Goal: Task Accomplishment & Management: Use online tool/utility

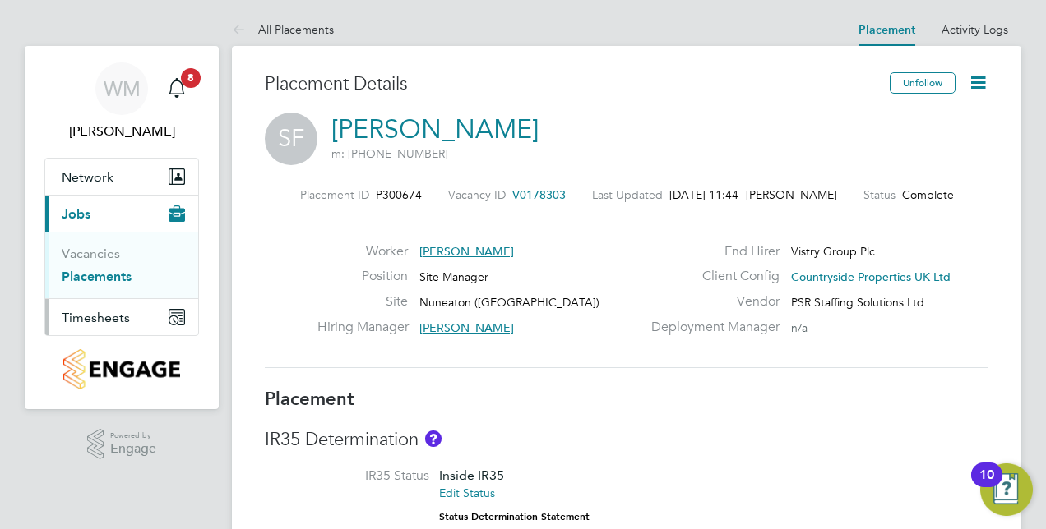
click at [100, 307] on button "Timesheets" at bounding box center [121, 317] width 153 height 36
click at [178, 249] on icon "Main navigation" at bounding box center [176, 250] width 15 height 15
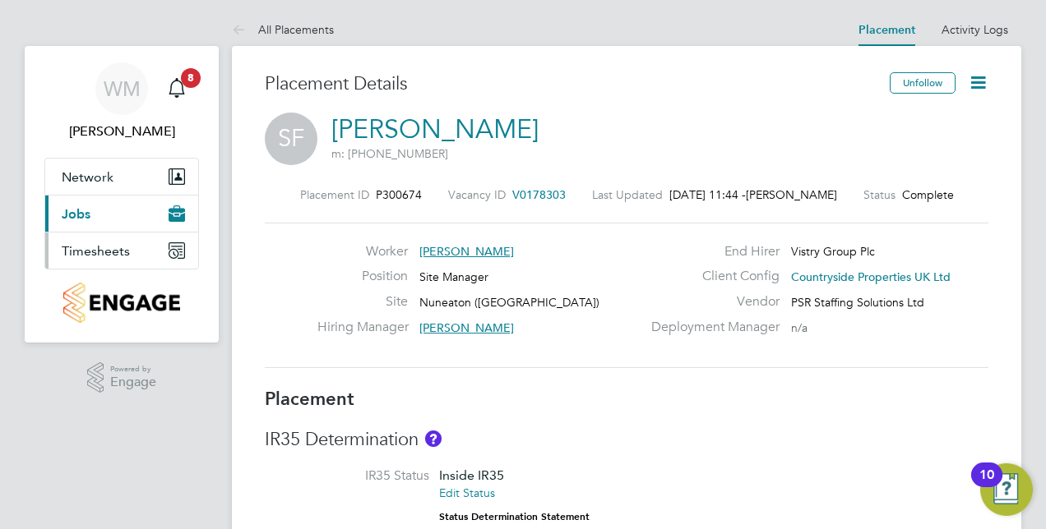
click at [178, 250] on icon "Main navigation" at bounding box center [176, 250] width 15 height 15
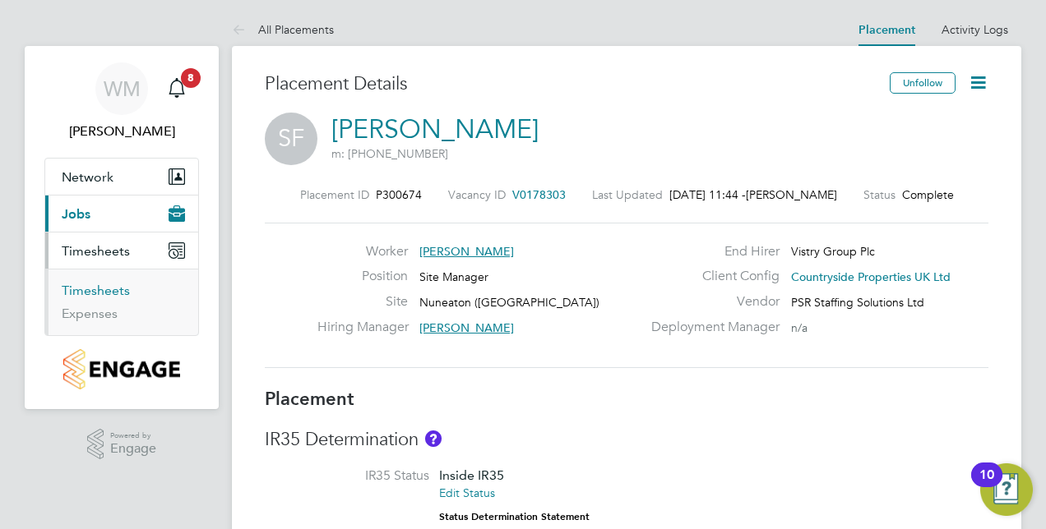
click at [81, 291] on link "Timesheets" at bounding box center [96, 291] width 68 height 16
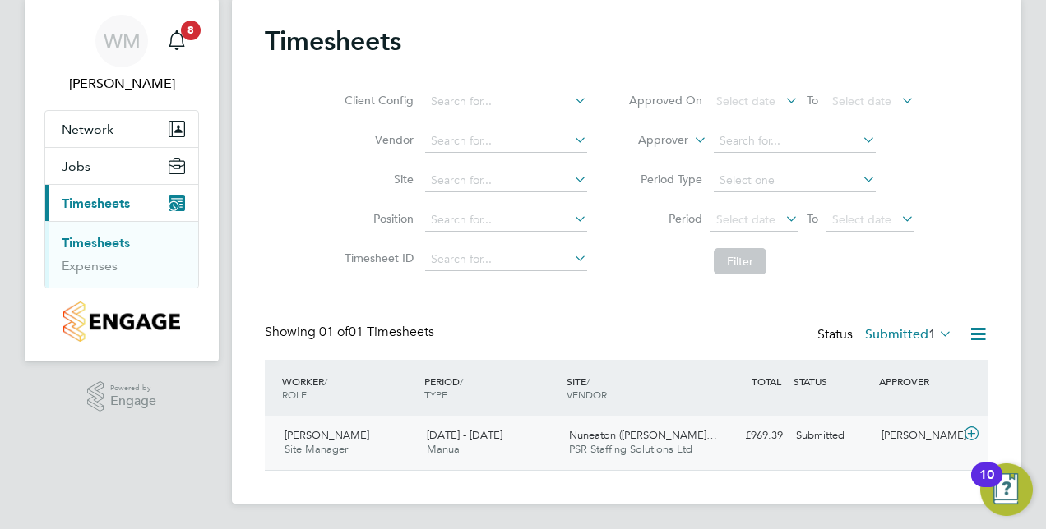
click at [972, 432] on icon at bounding box center [971, 433] width 21 height 13
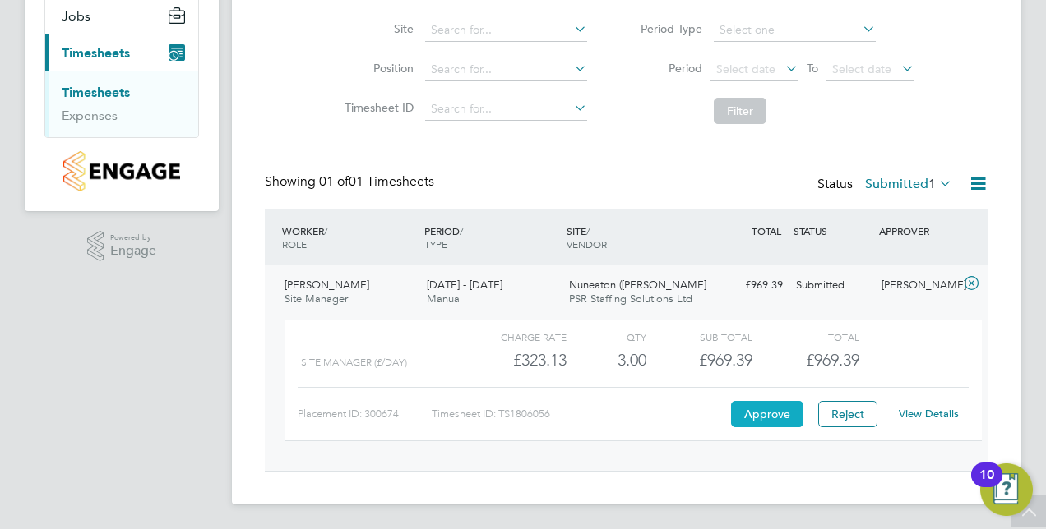
click at [776, 414] on button "Approve" at bounding box center [767, 414] width 72 height 26
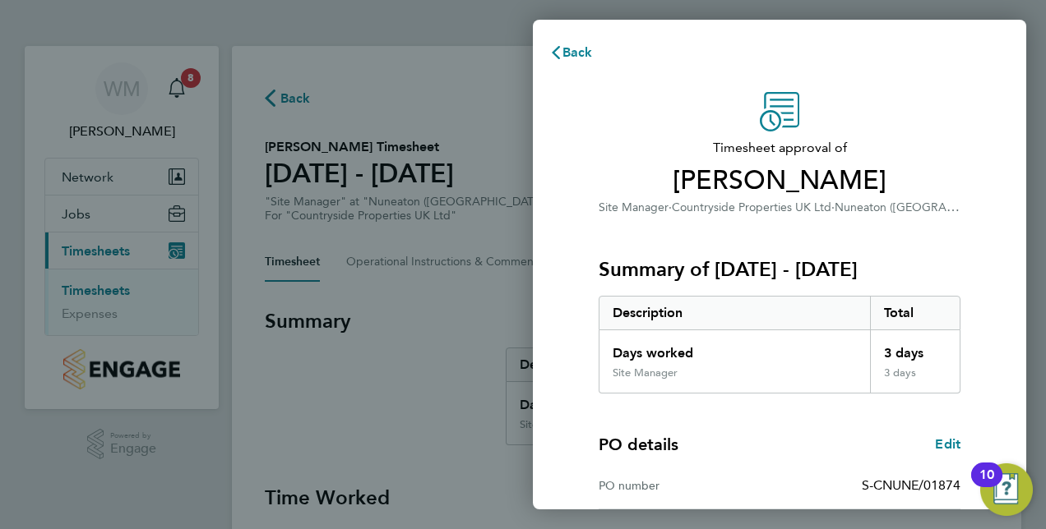
scroll to position [82, 0]
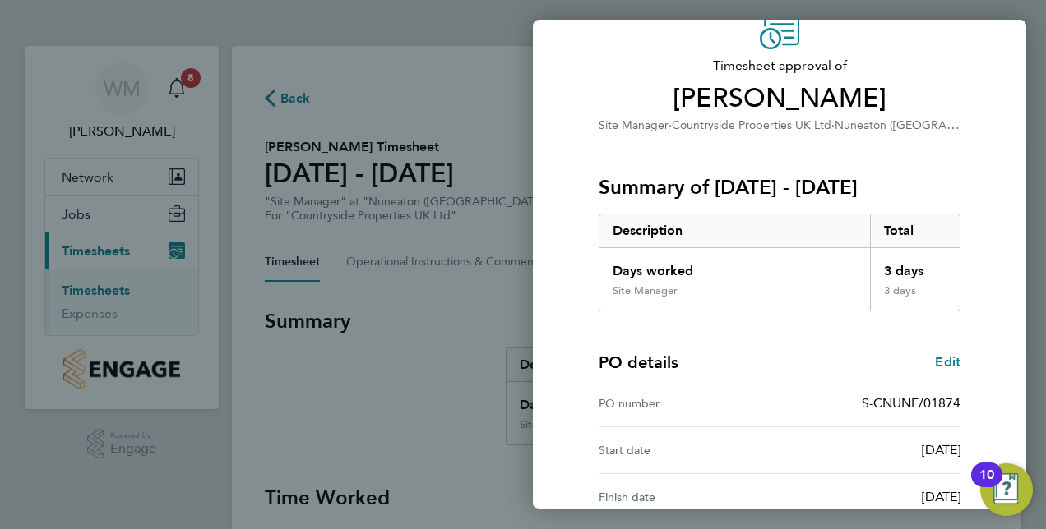
click at [442, 23] on div "Back Timesheet approval of [PERSON_NAME] Site Manager · Countryside Properties …" at bounding box center [523, 264] width 1046 height 529
click at [377, 31] on div "Back Timesheet approval of [PERSON_NAME] Site Manager · Countryside Properties …" at bounding box center [523, 264] width 1046 height 529
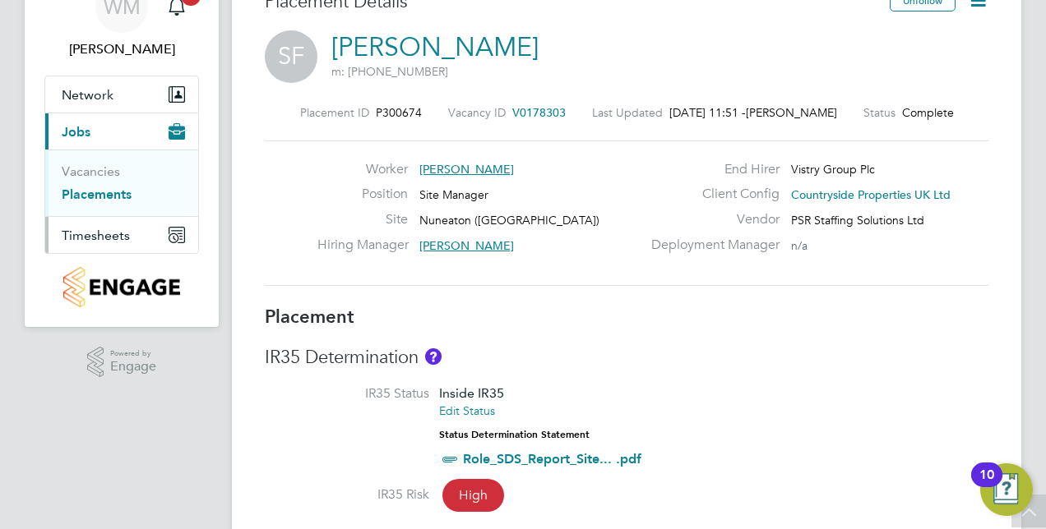
click at [127, 230] on span "Timesheets" at bounding box center [96, 236] width 68 height 16
click at [115, 209] on link "Timesheets" at bounding box center [96, 209] width 68 height 16
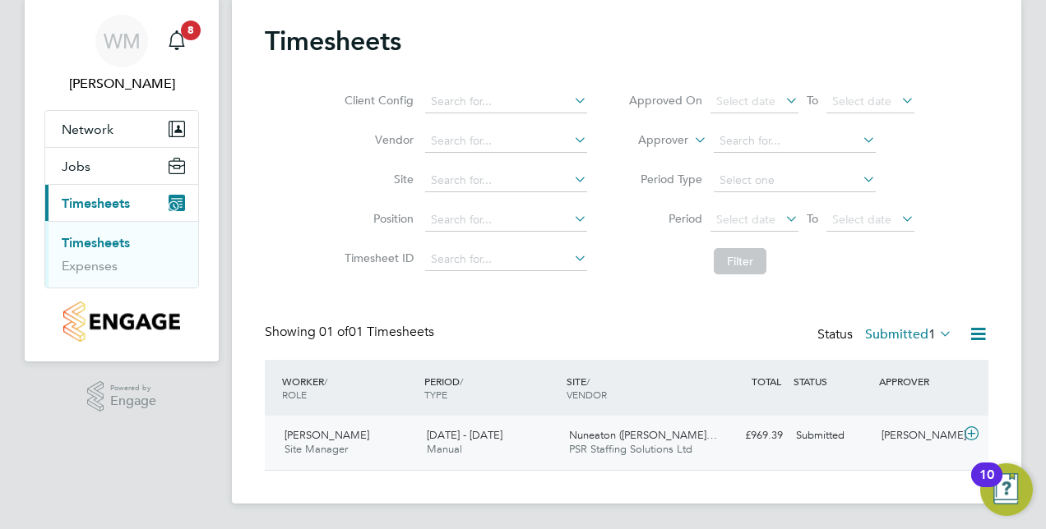
click at [972, 431] on icon at bounding box center [971, 433] width 21 height 13
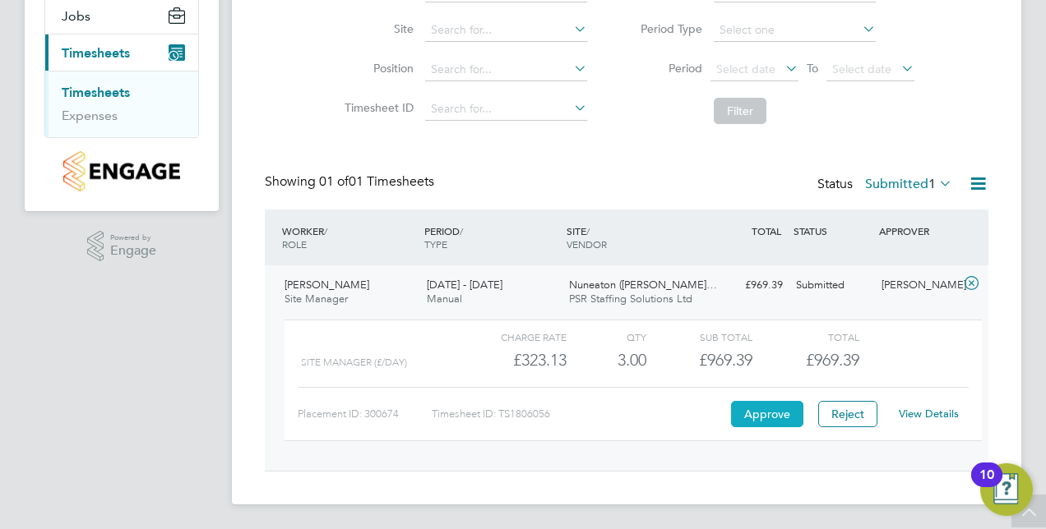
click at [774, 415] on button "Approve" at bounding box center [767, 414] width 72 height 26
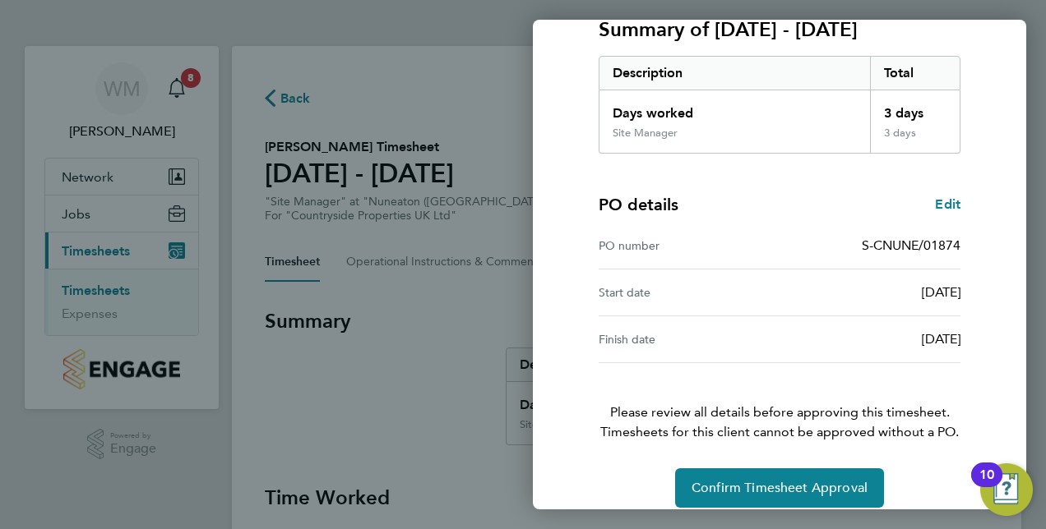
scroll to position [247, 0]
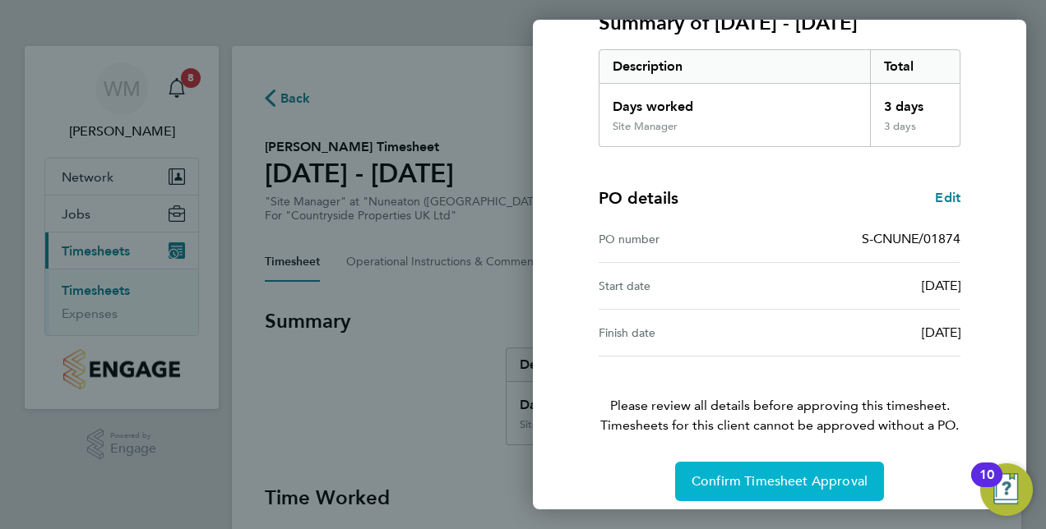
click at [796, 478] on span "Confirm Timesheet Approval" at bounding box center [779, 481] width 176 height 16
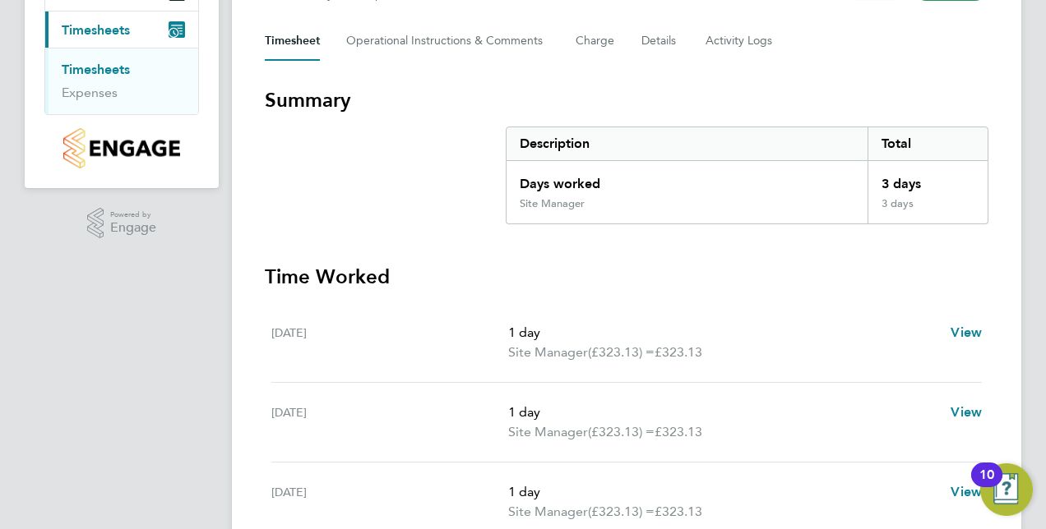
scroll to position [247, 0]
